Goal: Find specific page/section: Find specific page/section

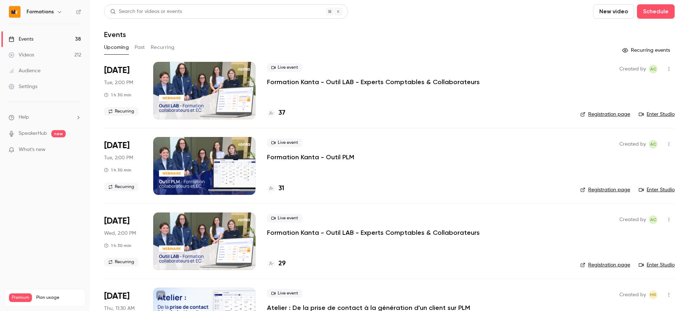
click at [284, 112] on h4 "37" at bounding box center [282, 113] width 7 height 10
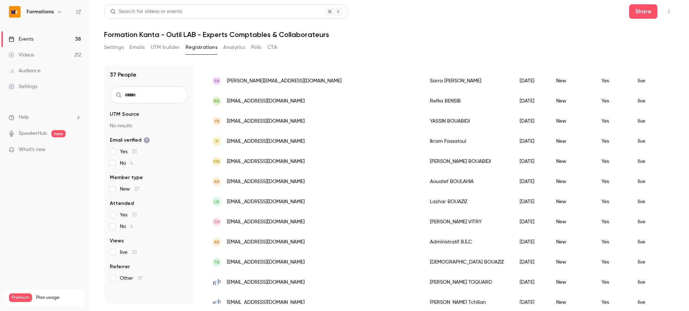
scroll to position [544, 0]
click at [294, 203] on div "LB [EMAIL_ADDRESS][DOMAIN_NAME]" at bounding box center [314, 202] width 218 height 20
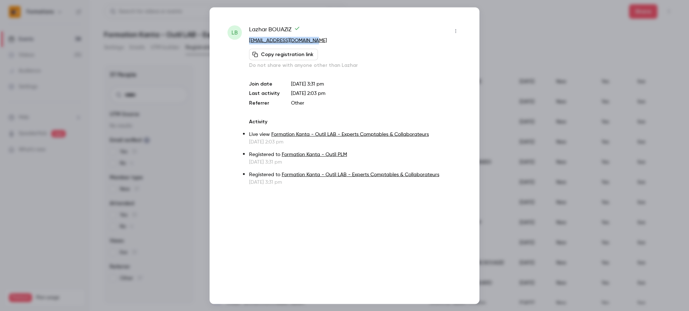
drag, startPoint x: 318, startPoint y: 41, endPoint x: 247, endPoint y: 42, distance: 71.1
click at [247, 42] on div "LB [PERSON_NAME] [EMAIL_ADDRESS][DOMAIN_NAME] Copy registration link Do not sha…" at bounding box center [345, 105] width 234 height 160
copy link "[EMAIL_ADDRESS][DOMAIN_NAME]"
click at [216, 117] on div "LB [PERSON_NAME] [EMAIL_ADDRESS][DOMAIN_NAME] Copy registration link Do not sha…" at bounding box center [345, 155] width 270 height 296
click at [153, 127] on div at bounding box center [344, 155] width 689 height 311
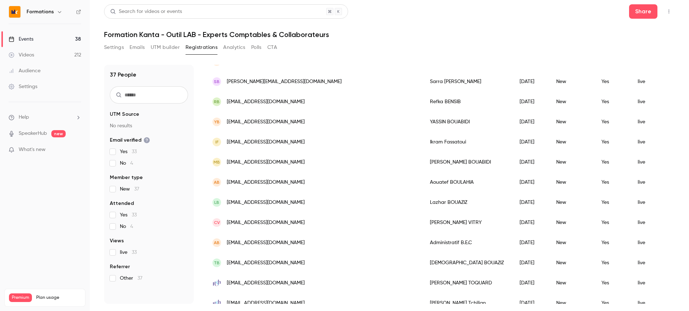
click at [56, 69] on link "Audience" at bounding box center [45, 71] width 90 height 16
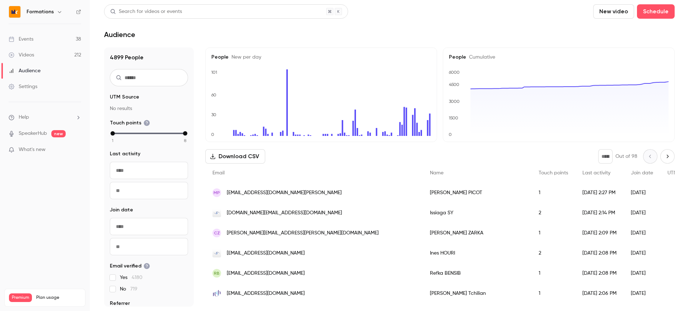
click at [141, 86] on input "text" at bounding box center [149, 77] width 78 height 17
paste input "**********"
type input "**********"
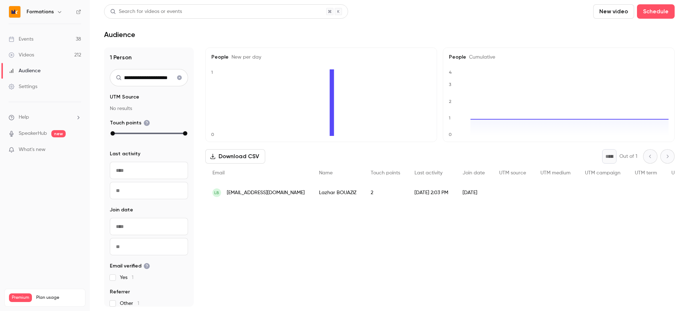
click at [180, 79] on icon "Clear search" at bounding box center [179, 77] width 5 height 5
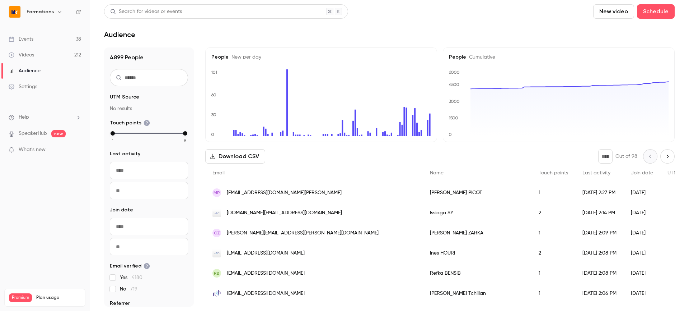
click at [46, 40] on link "Events 38" at bounding box center [45, 39] width 90 height 16
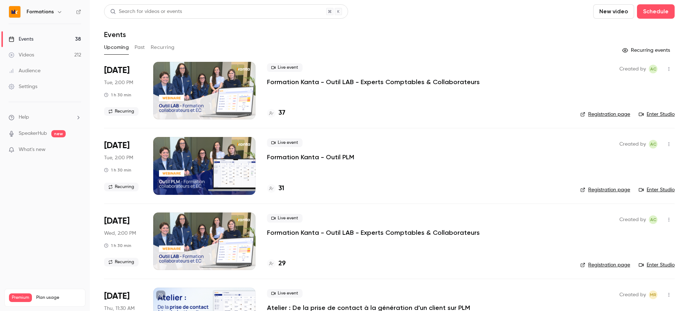
click at [282, 186] on h4 "31" at bounding box center [282, 188] width 6 height 10
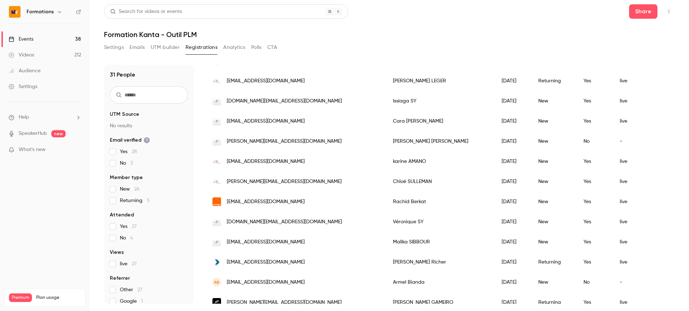
scroll to position [453, 0]
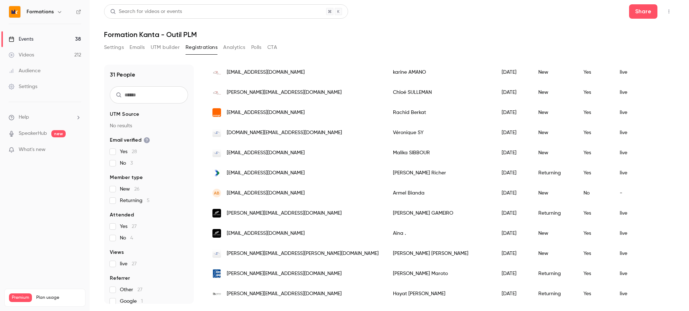
click at [153, 96] on input "text" at bounding box center [149, 94] width 78 height 17
paste input "**********"
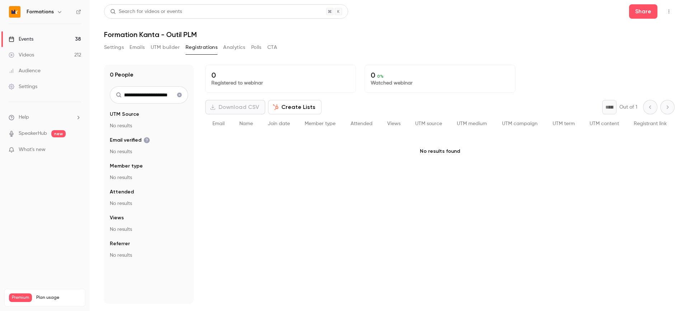
type input "**********"
click at [180, 95] on icon "Clear search" at bounding box center [179, 95] width 5 height 5
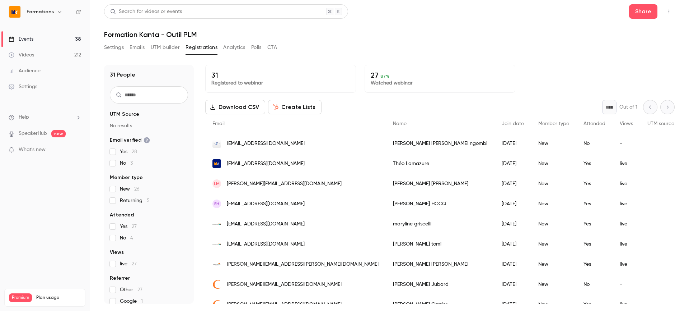
click at [48, 38] on link "Events 38" at bounding box center [45, 39] width 90 height 16
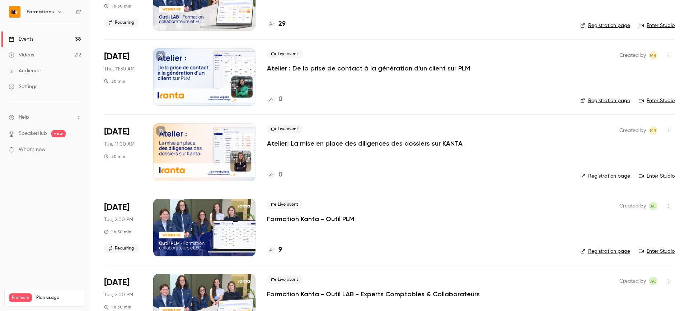
scroll to position [265, 0]
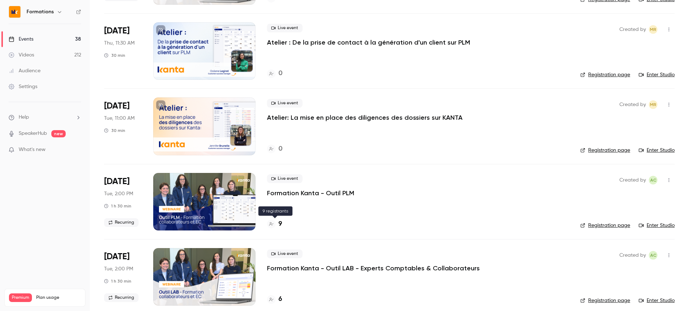
click at [274, 223] on div at bounding box center [271, 223] width 9 height 9
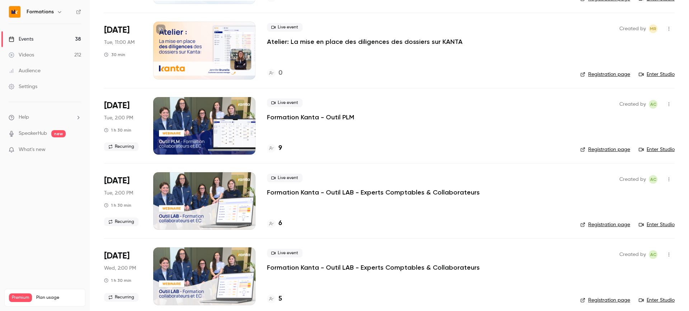
scroll to position [351, 0]
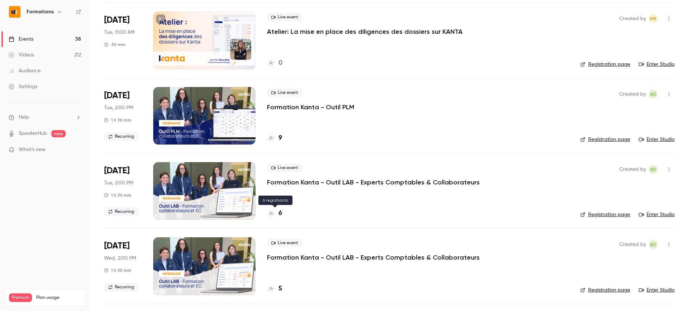
click at [275, 212] on div at bounding box center [271, 213] width 9 height 9
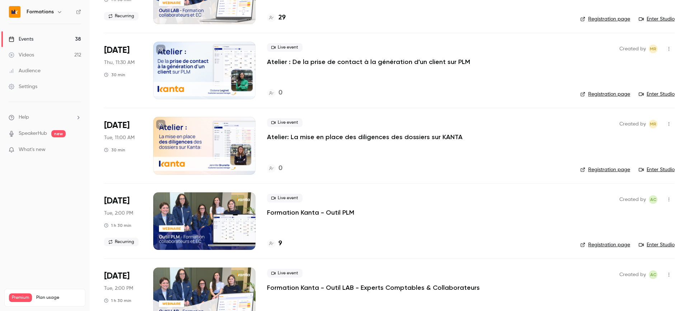
scroll to position [321, 0]
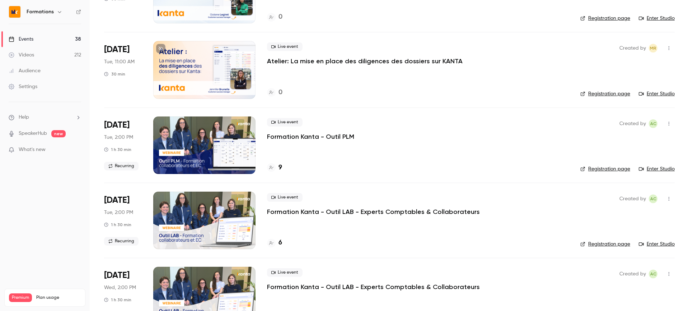
click at [276, 163] on div "9" at bounding box center [274, 168] width 15 height 10
